Goal: Information Seeking & Learning: Learn about a topic

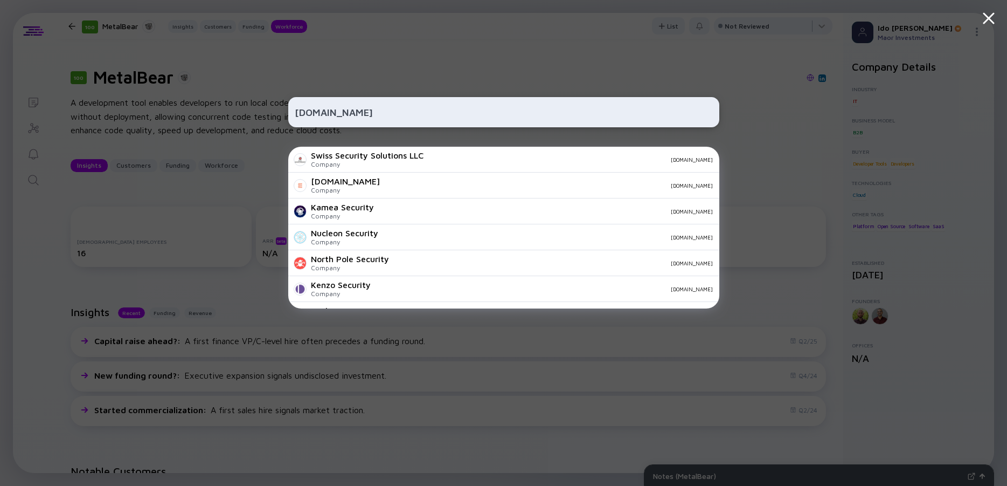
scroll to position [776, 0]
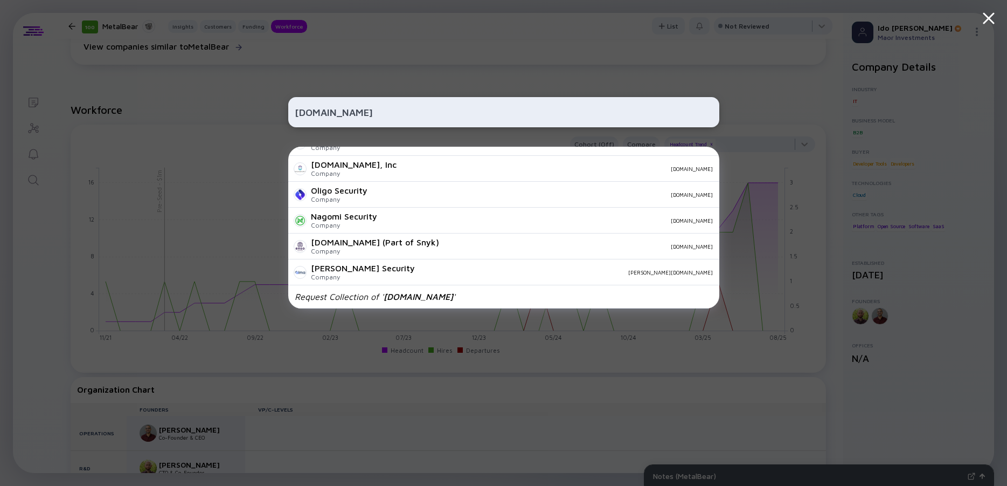
click at [327, 101] on div "[DOMAIN_NAME]" at bounding box center [503, 112] width 431 height 30
click at [324, 107] on input "[DOMAIN_NAME]" at bounding box center [504, 111] width 418 height 19
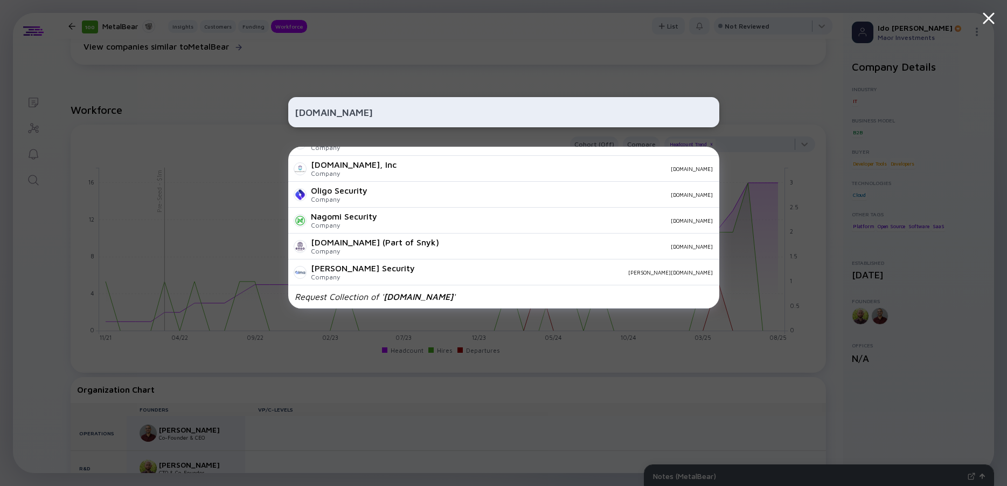
click at [324, 107] on input "[DOMAIN_NAME]" at bounding box center [504, 111] width 418 height 19
paste input "[URL][PERSON_NAME][DOMAIN_NAME]"
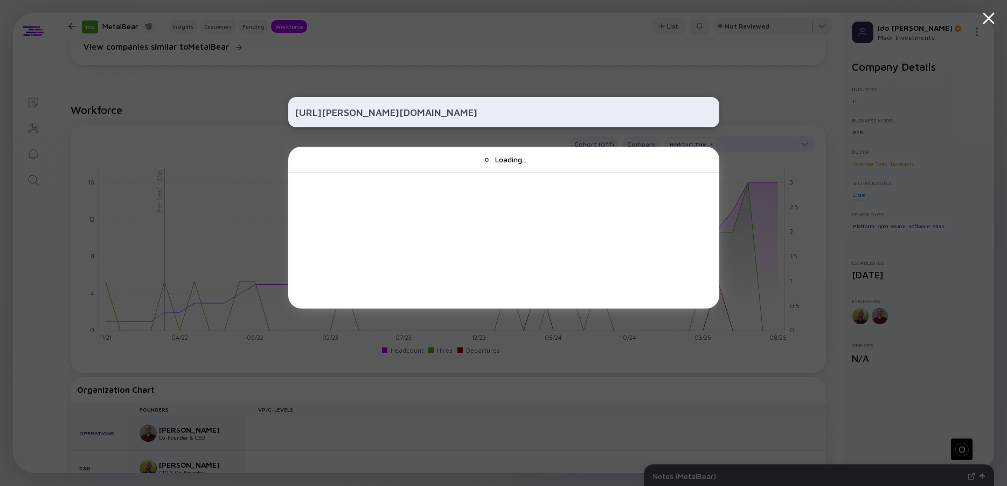
scroll to position [0, 0]
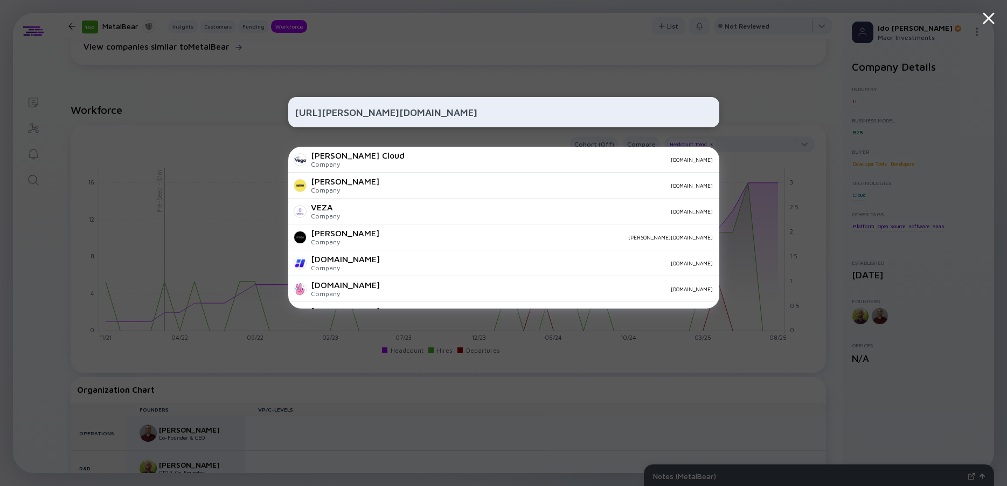
drag, startPoint x: 329, startPoint y: 110, endPoint x: 260, endPoint y: 109, distance: 69.0
click at [295, 109] on input "[URL][PERSON_NAME][DOMAIN_NAME]" at bounding box center [504, 111] width 418 height 19
click at [361, 112] on input "[PERSON_NAME][DOMAIN_NAME][URL]" at bounding box center [504, 111] width 418 height 19
type input "[PERSON_NAME][DOMAIN_NAME]"
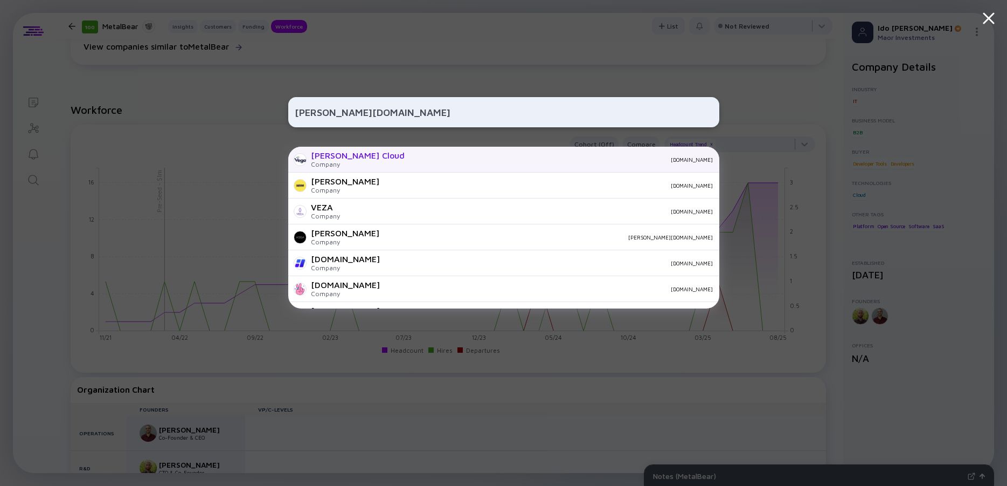
click at [337, 163] on div "Company" at bounding box center [358, 164] width 94 height 8
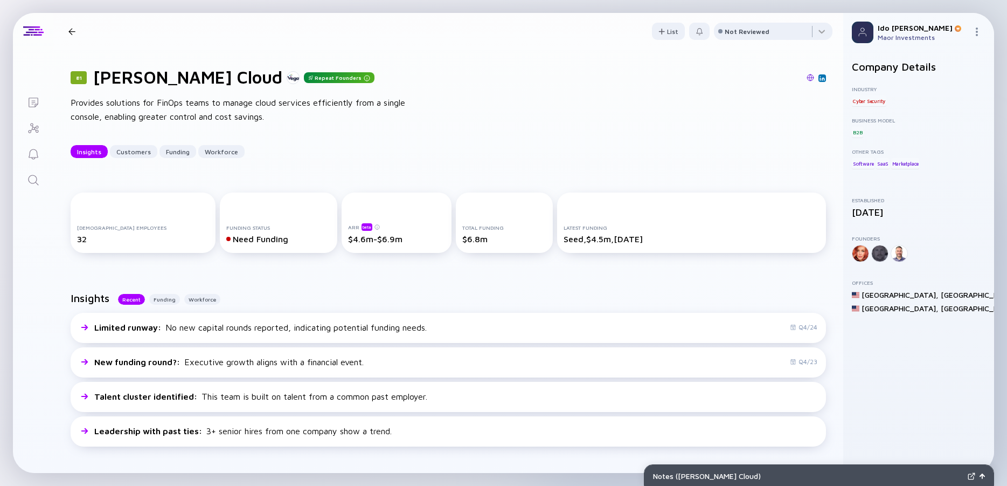
click at [219, 108] on div "Provides solutions for FinOps teams to manage cloud services efficiently from a…" at bounding box center [243, 109] width 345 height 27
click at [207, 107] on div "Provides solutions for FinOps teams to manage cloud services efficiently from a…" at bounding box center [243, 109] width 345 height 27
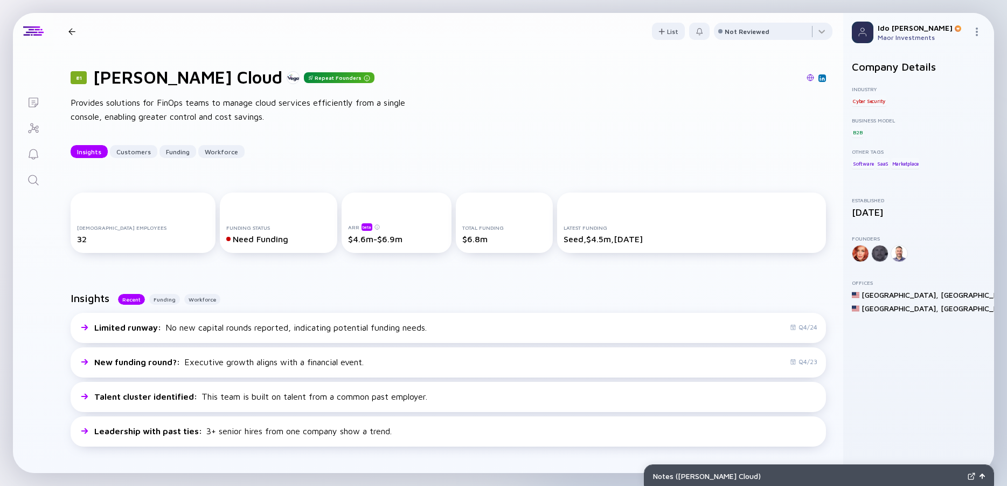
click at [207, 107] on div "Provides solutions for FinOps teams to manage cloud services efficiently from a…" at bounding box center [243, 109] width 345 height 27
click at [206, 106] on div "Provides solutions for FinOps teams to manage cloud services efficiently from a…" at bounding box center [243, 109] width 345 height 27
click at [30, 184] on icon "Search" at bounding box center [33, 180] width 13 height 13
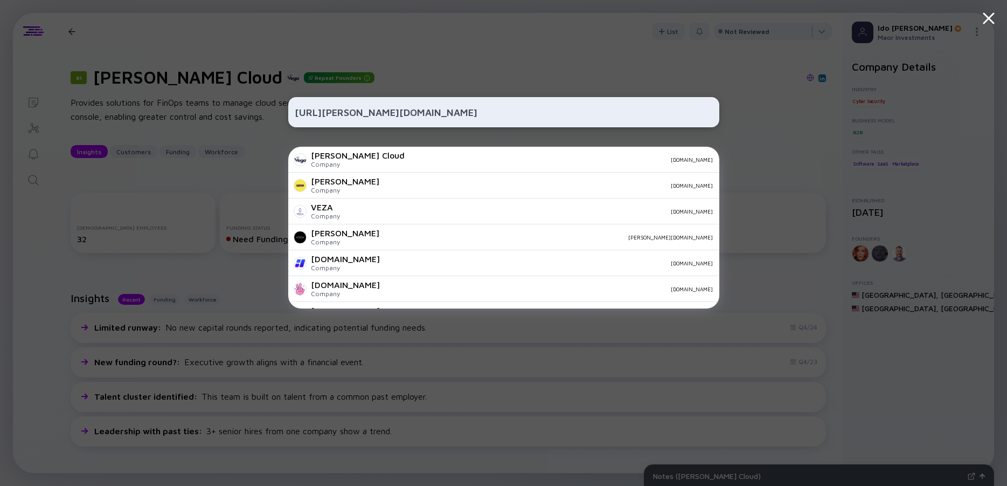
drag, startPoint x: 330, startPoint y: 111, endPoint x: 244, endPoint y: 116, distance: 86.9
click at [295, 116] on input "[URL][PERSON_NAME][DOMAIN_NAME]" at bounding box center [504, 111] width 418 height 19
click at [342, 117] on input "[PERSON_NAME][DOMAIN_NAME][URL]" at bounding box center [504, 111] width 418 height 19
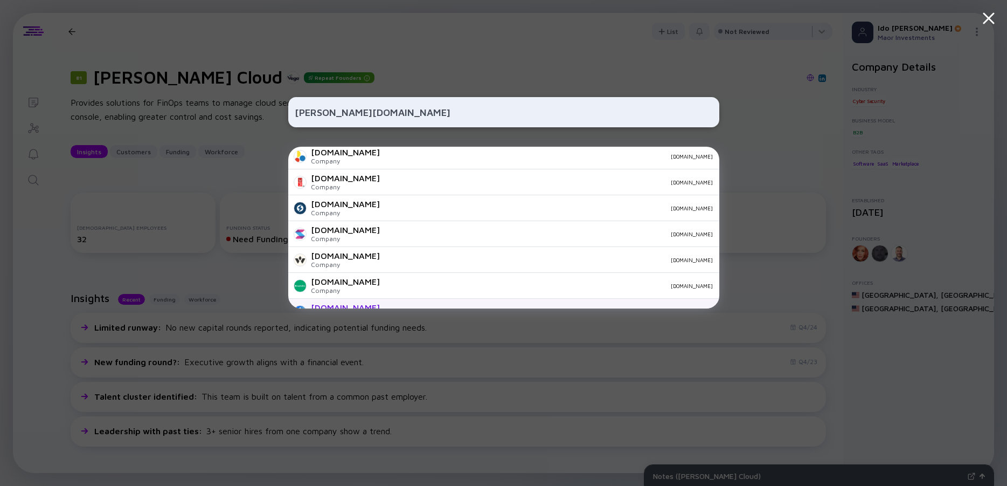
scroll to position [379, 0]
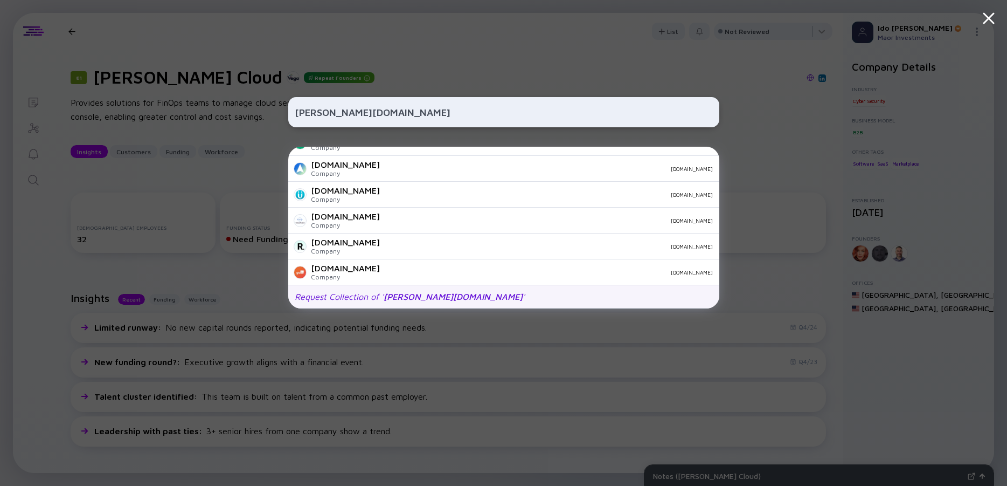
click at [366, 298] on div "Request Collection of ' [PERSON_NAME][DOMAIN_NAME] '" at bounding box center [410, 297] width 230 height 10
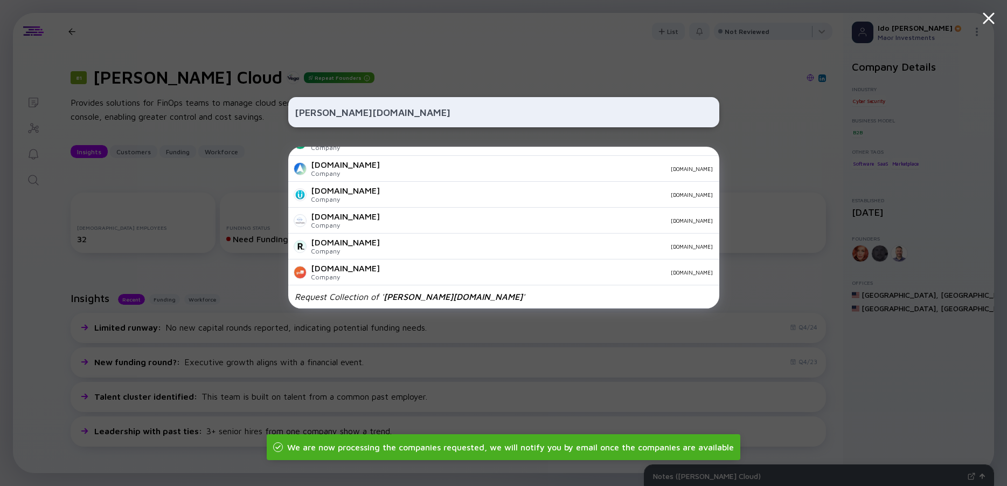
click at [416, 52] on div "[PERSON_NAME][DOMAIN_NAME] [PERSON_NAME] Cloud Company [DOMAIN_NAME] [PERSON_NA…" at bounding box center [503, 243] width 431 height 486
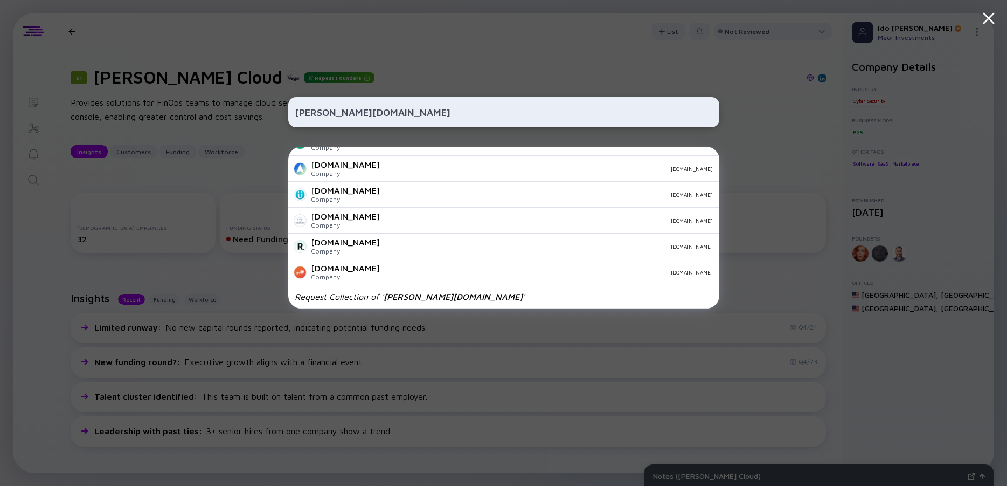
click at [316, 109] on input "[PERSON_NAME][DOMAIN_NAME]" at bounding box center [504, 111] width 418 height 19
paste input "[URL][DOMAIN_NAME]"
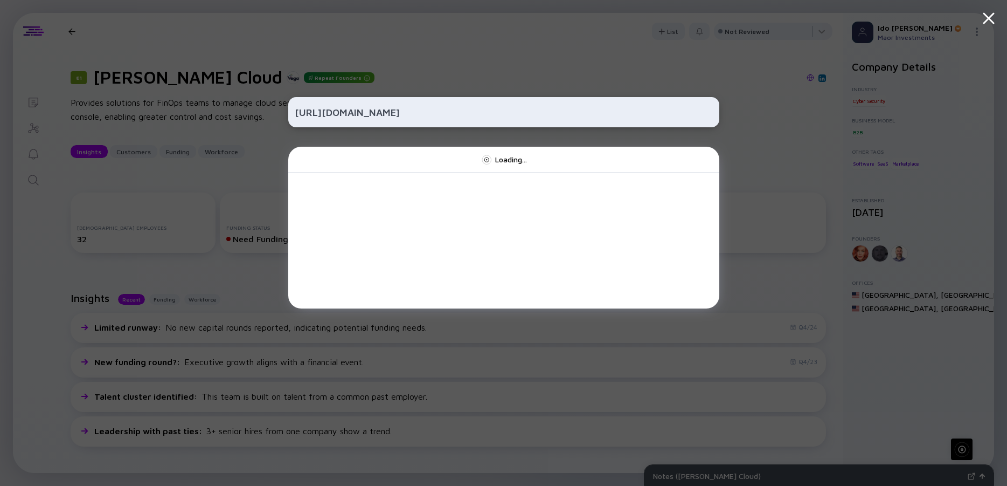
scroll to position [0, 0]
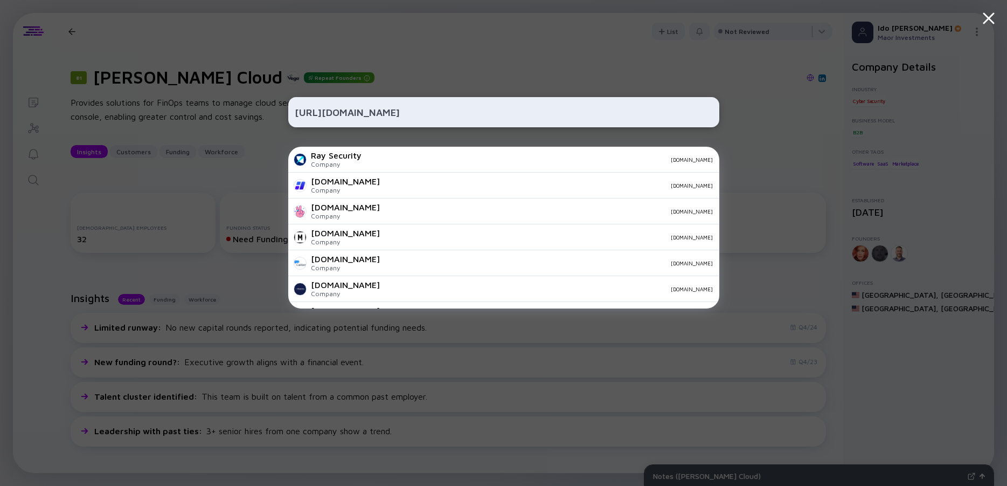
drag, startPoint x: 331, startPoint y: 112, endPoint x: 251, endPoint y: 114, distance: 80.9
click at [295, 114] on input "[URL][DOMAIN_NAME]" at bounding box center [504, 111] width 418 height 19
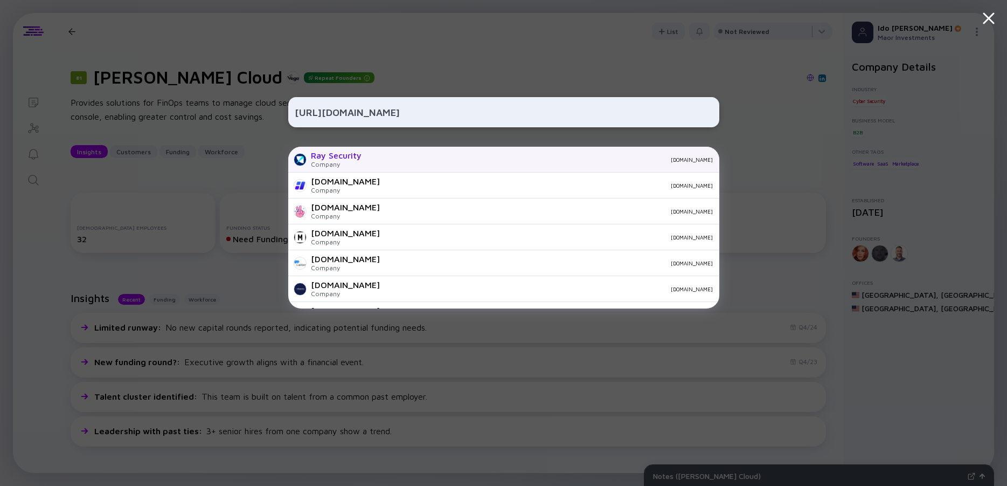
type input "[URL][DOMAIN_NAME]"
click at [363, 156] on div "Ray Security Company [DOMAIN_NAME]" at bounding box center [503, 160] width 431 height 26
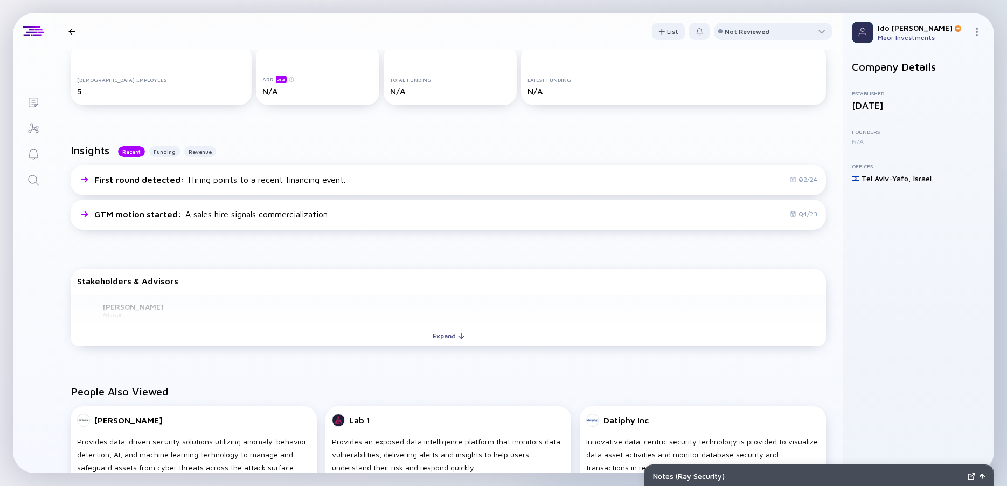
scroll to position [194, 0]
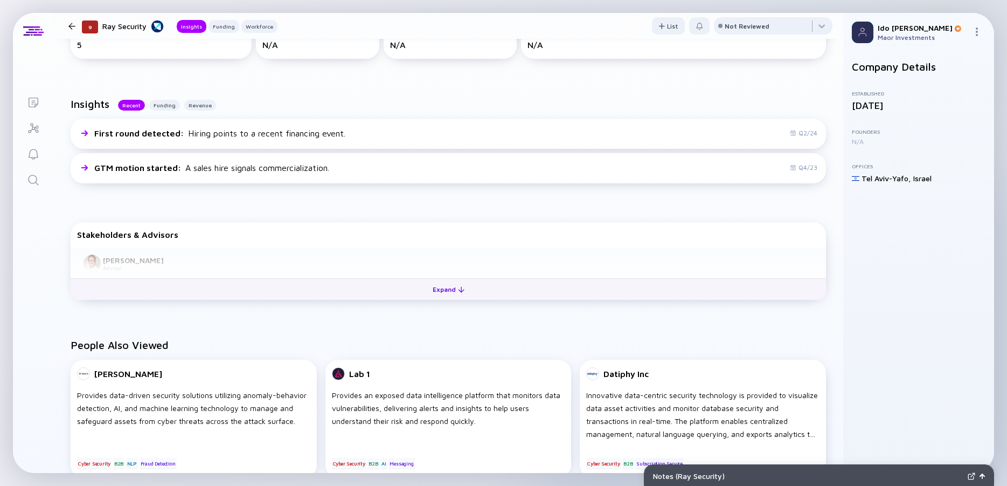
click at [454, 294] on div "Expand" at bounding box center [448, 289] width 45 height 17
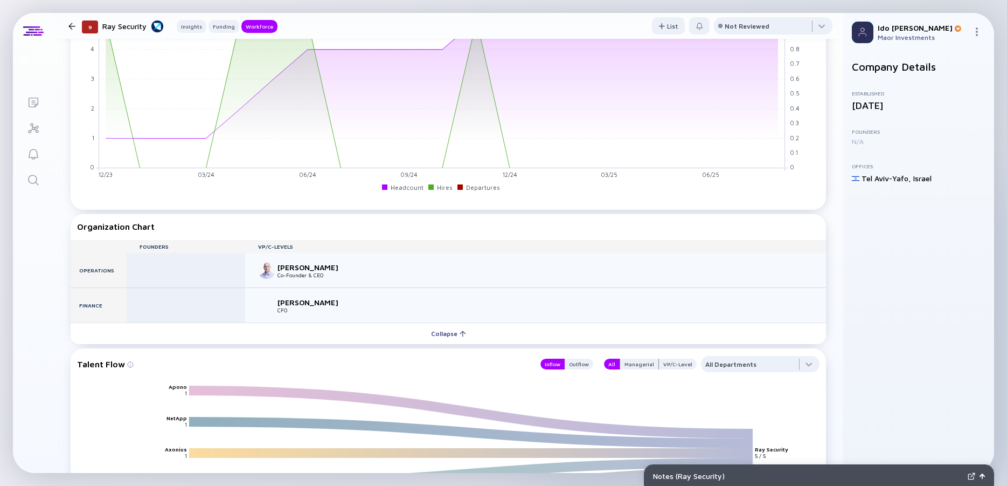
scroll to position [0, 0]
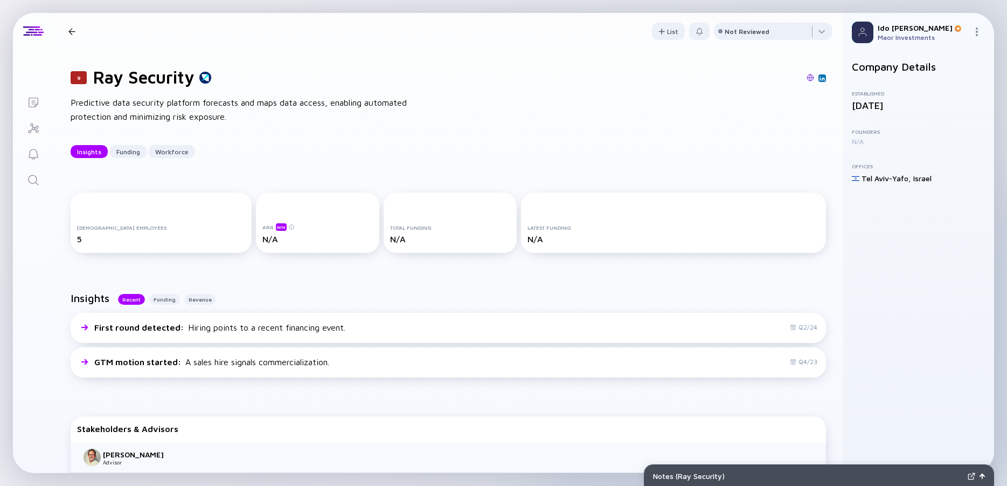
click at [820, 78] on img at bounding box center [822, 77] width 5 height 5
click at [37, 174] on icon "Search" at bounding box center [33, 180] width 13 height 13
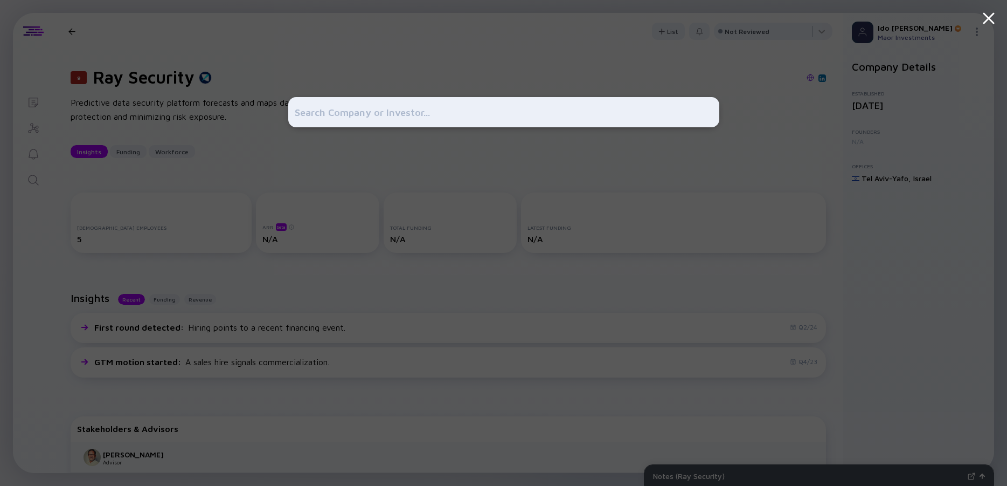
type input "[URL]"
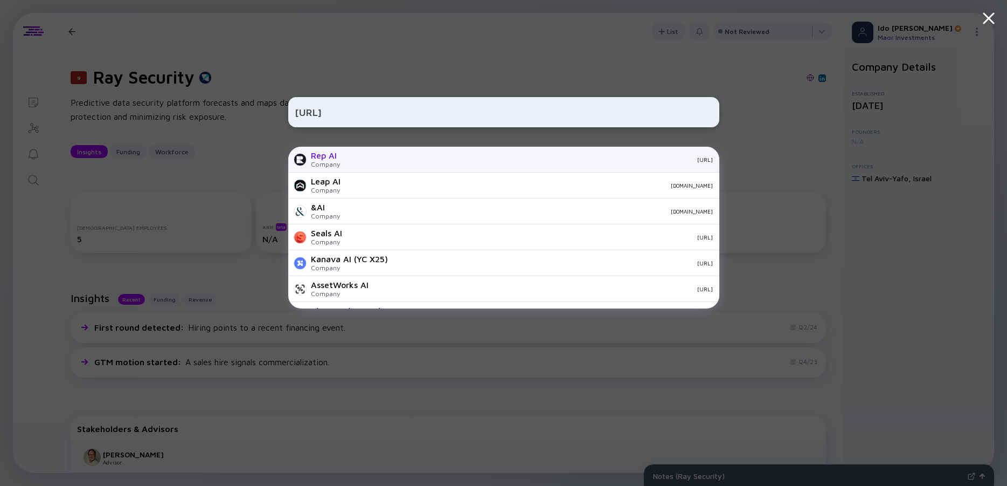
click at [323, 157] on div "Rep AI" at bounding box center [325, 155] width 29 height 10
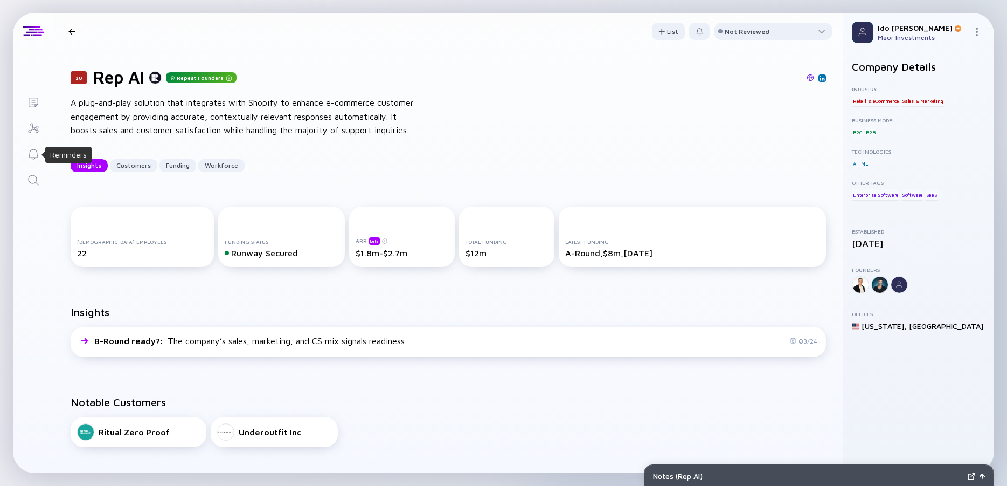
click at [36, 184] on icon "Search" at bounding box center [33, 180] width 13 height 13
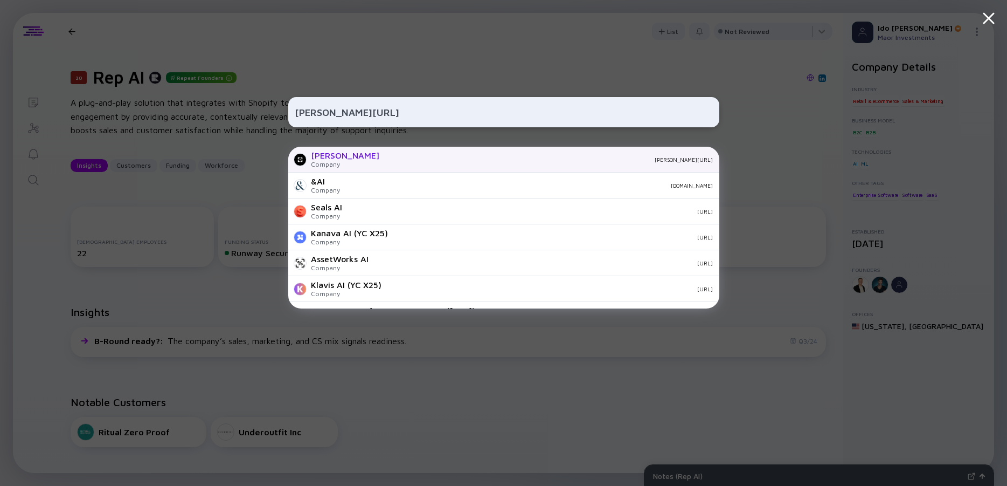
type input "[PERSON_NAME][URL]"
click at [341, 157] on div "[PERSON_NAME] Company [PERSON_NAME][URL]" at bounding box center [503, 160] width 431 height 26
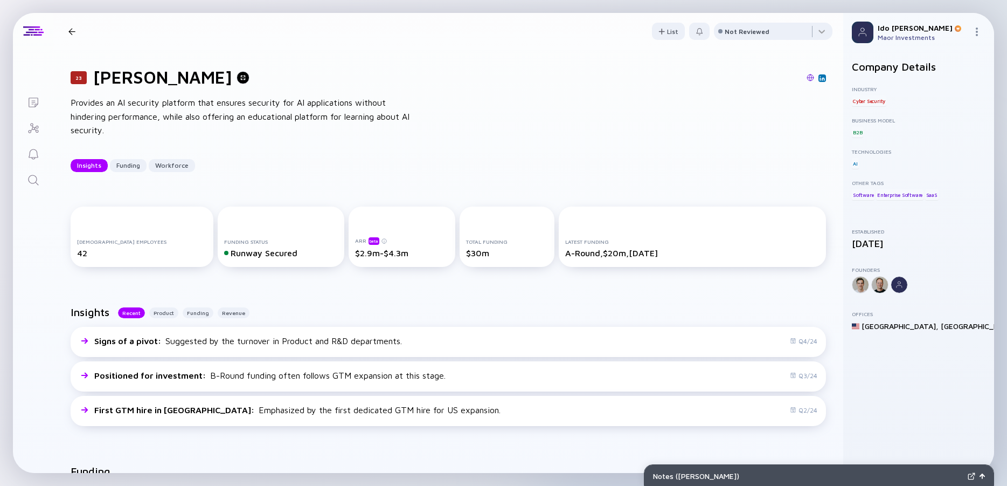
click at [149, 117] on div "Provides an AI security platform that ensures security for AI applications with…" at bounding box center [243, 116] width 345 height 41
click at [121, 113] on div "Provides an AI security platform that ensures security for AI applications with…" at bounding box center [243, 116] width 345 height 41
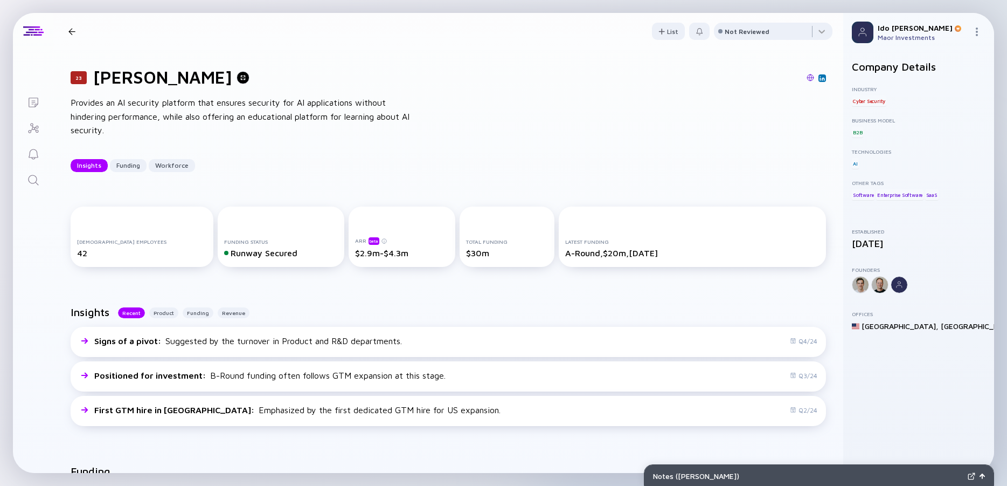
click at [121, 113] on div "Provides an AI security platform that ensures security for AI applications with…" at bounding box center [243, 116] width 345 height 41
click at [99, 111] on div "Provides an AI security platform that ensures security for AI applications with…" at bounding box center [243, 116] width 345 height 41
click at [77, 111] on div "Provides an AI security platform that ensures security for AI applications with…" at bounding box center [243, 116] width 345 height 41
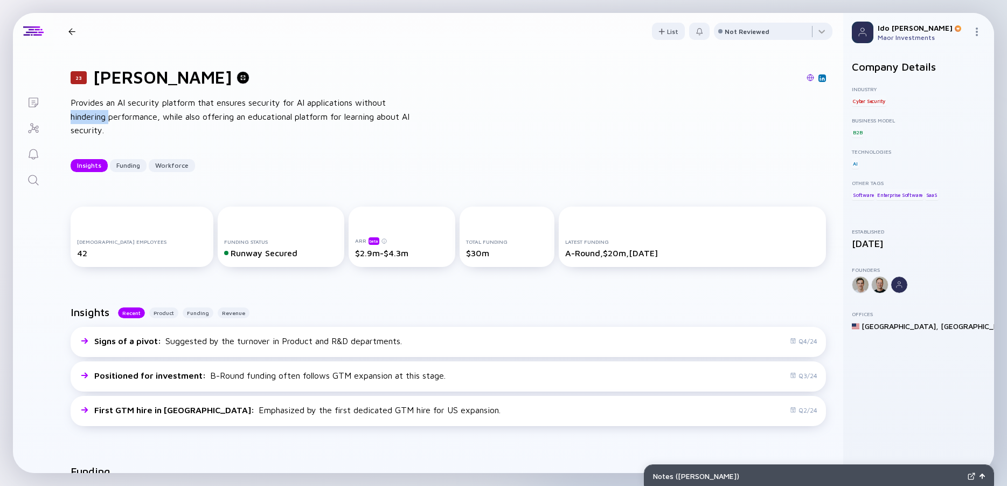
click at [77, 111] on div "Provides an AI security platform that ensures security for AI applications with…" at bounding box center [243, 116] width 345 height 41
click at [101, 115] on div "Provides an AI security platform that ensures security for AI applications with…" at bounding box center [243, 116] width 345 height 41
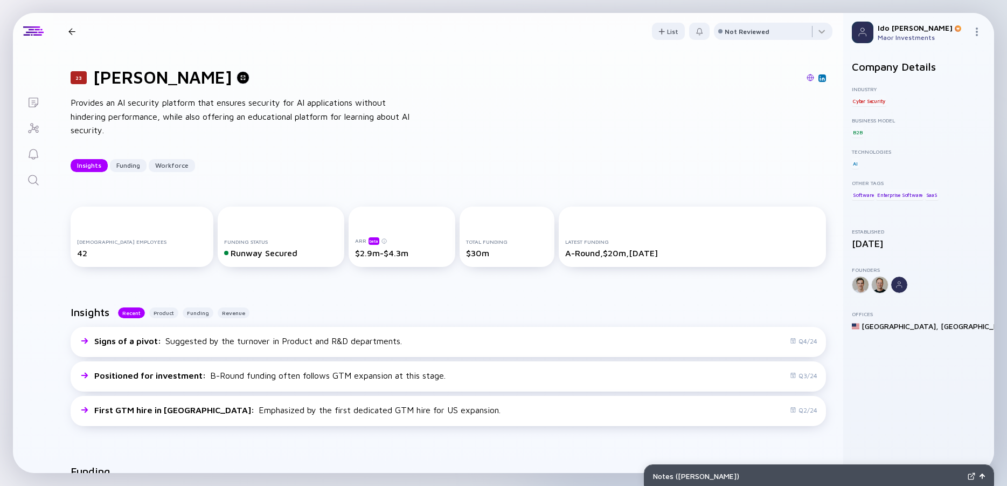
click at [209, 107] on div "Provides an AI security platform that ensures security for AI applications with…" at bounding box center [243, 116] width 345 height 41
click at [188, 111] on div "Provides an AI security platform that ensures security for AI applications with…" at bounding box center [243, 116] width 345 height 41
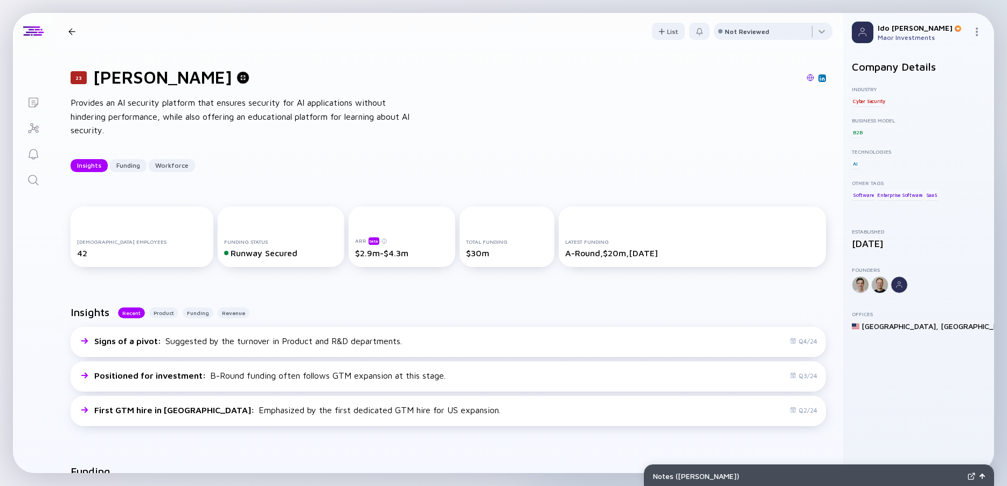
click at [188, 111] on div "Provides an AI security platform that ensures security for AI applications with…" at bounding box center [243, 116] width 345 height 41
drag, startPoint x: 229, startPoint y: 111, endPoint x: 267, endPoint y: 112, distance: 38.3
click at [230, 111] on div "Provides an AI security platform that ensures security for AI applications with…" at bounding box center [243, 116] width 345 height 41
click at [807, 80] on img at bounding box center [811, 78] width 8 height 8
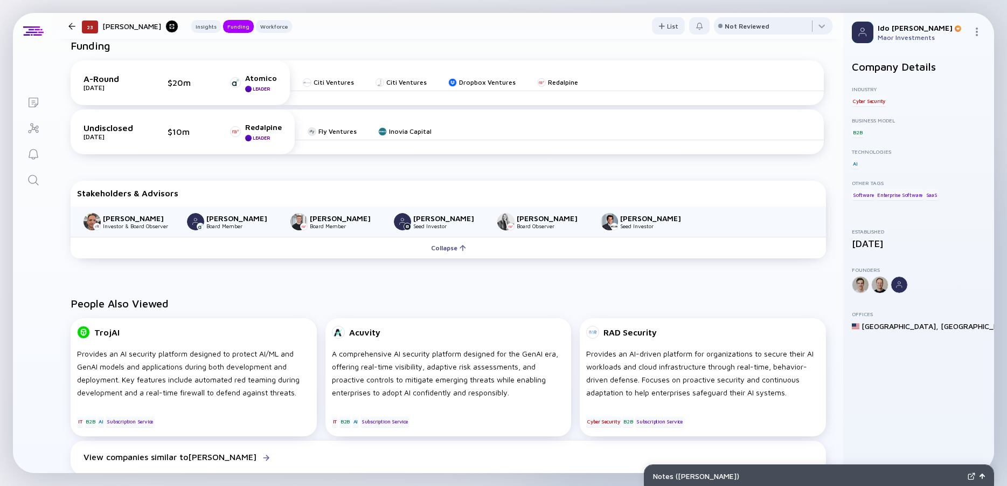
scroll to position [194, 0]
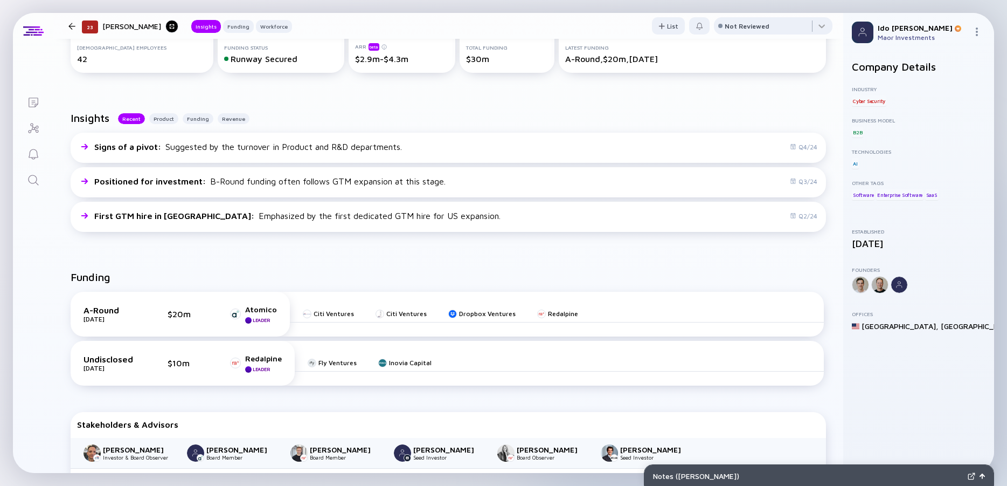
click at [36, 179] on icon "Search" at bounding box center [33, 180] width 13 height 13
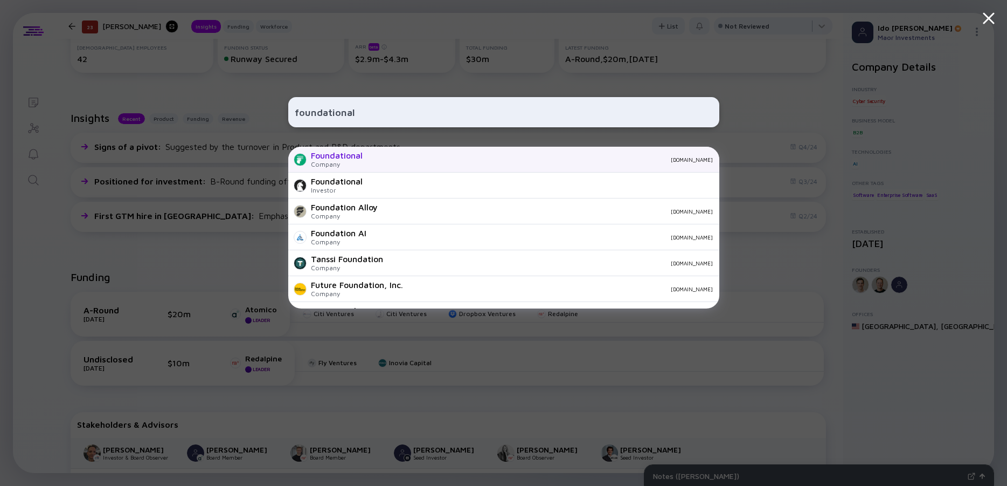
type input "foundational"
click at [345, 157] on div "Foundational" at bounding box center [337, 155] width 52 height 10
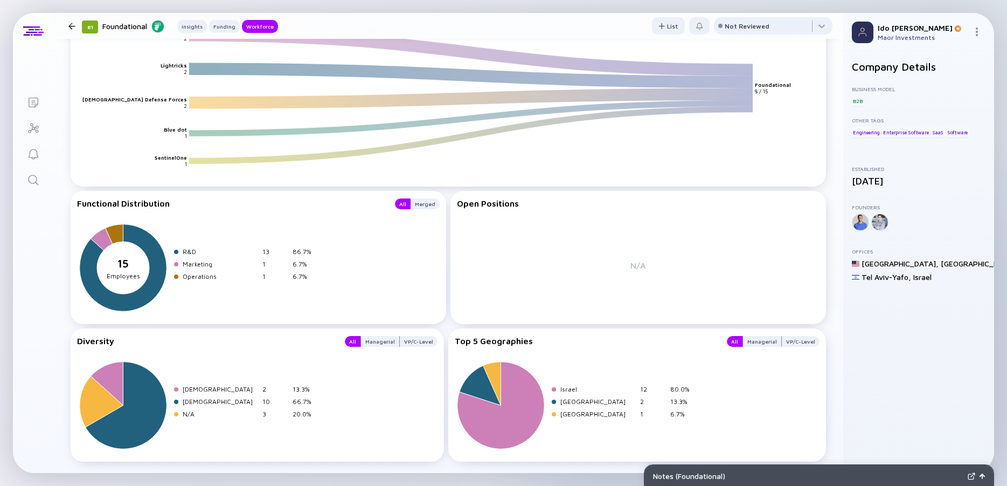
scroll to position [1303, 0]
